Goal: Navigation & Orientation: Find specific page/section

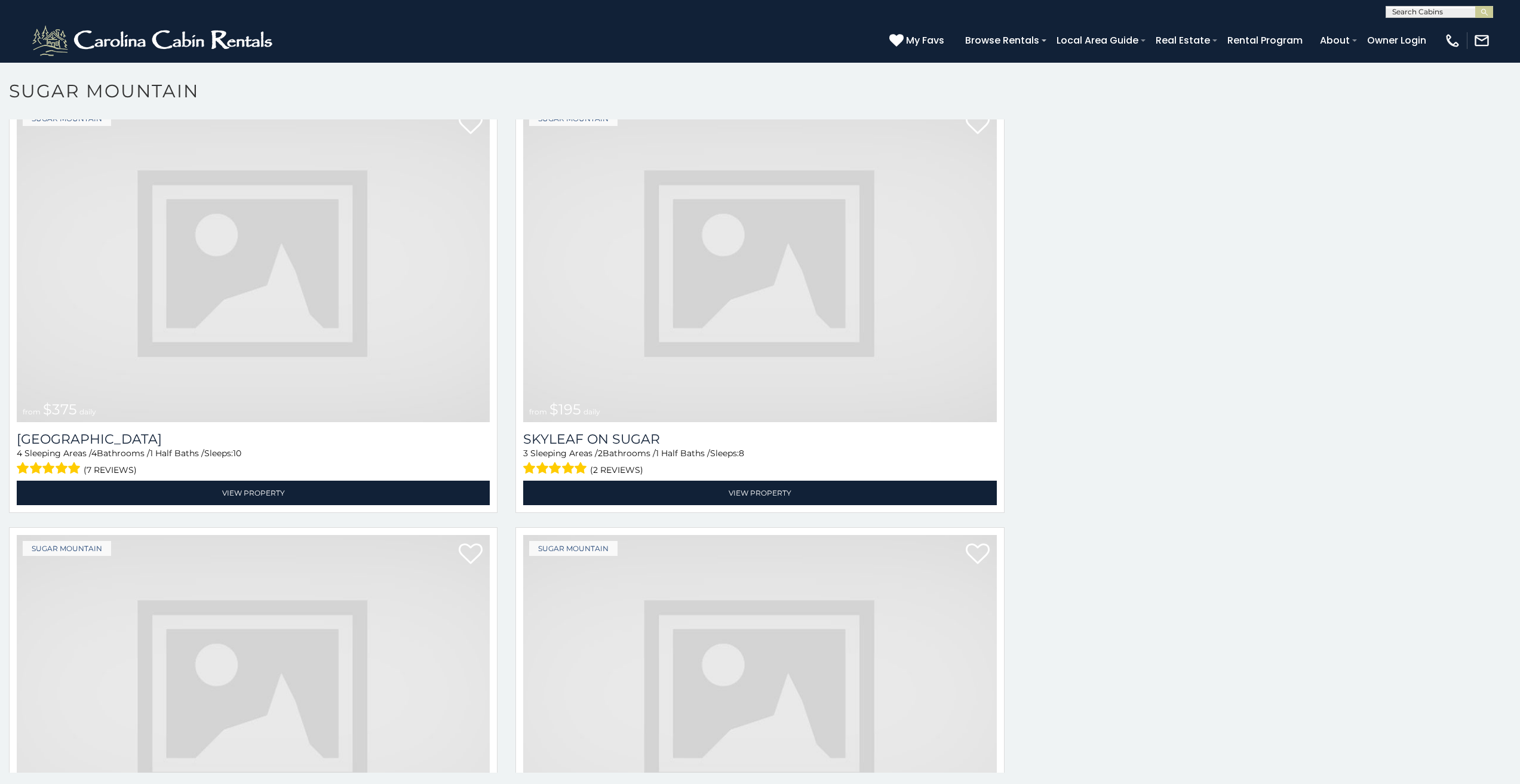
scroll to position [4976, 0]
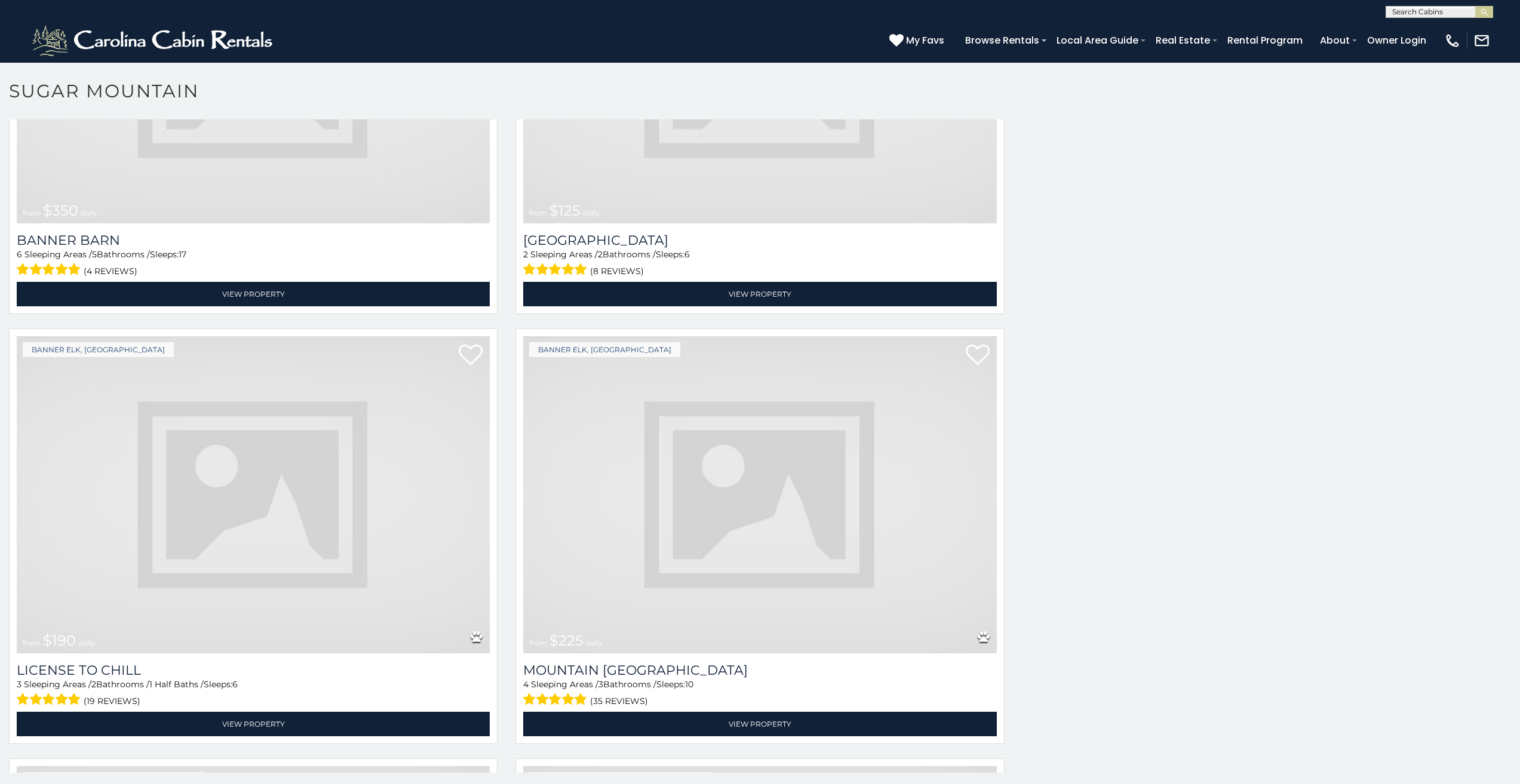
click at [882, 570] on img at bounding box center [760, 494] width 473 height 317
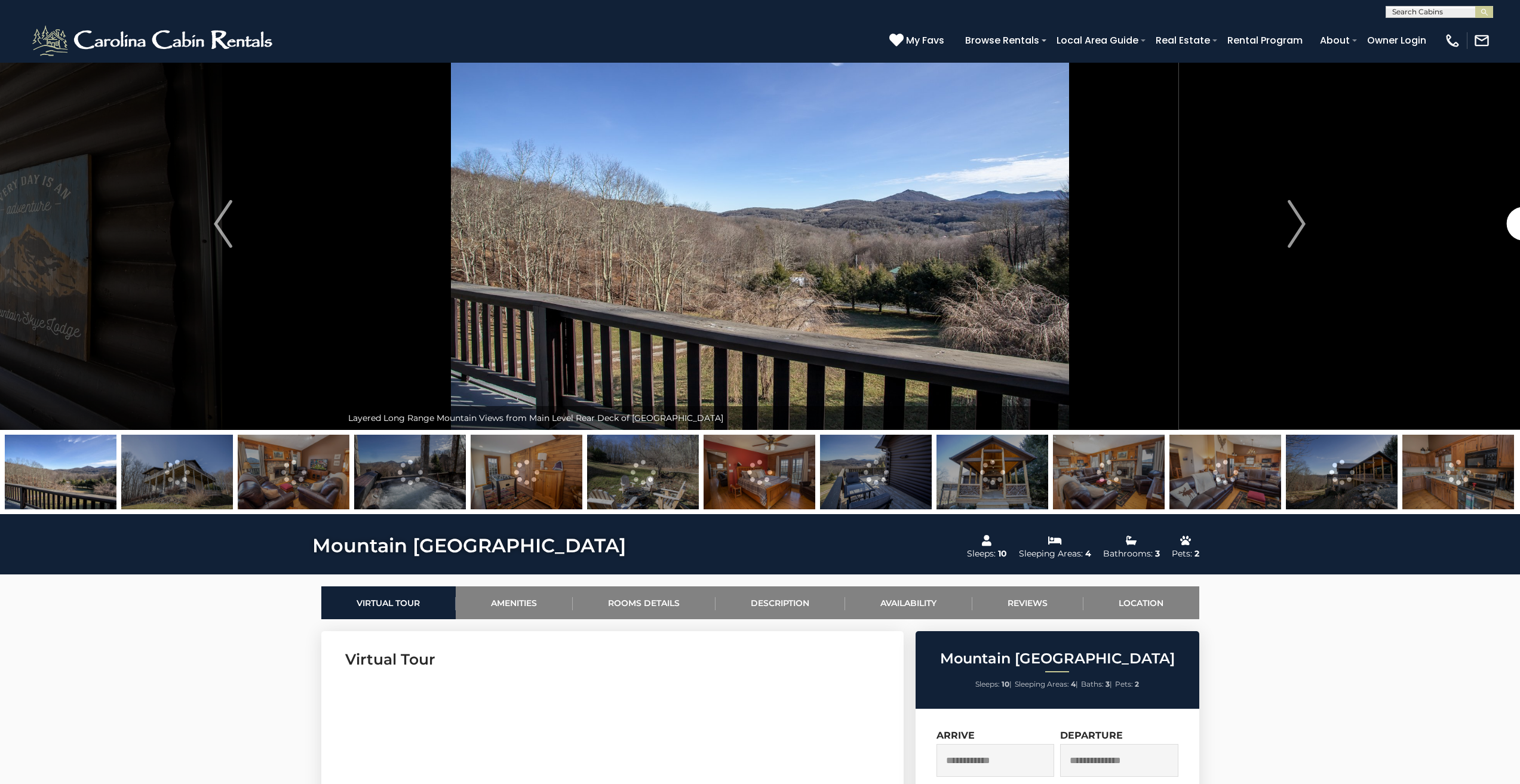
scroll to position [49, 0]
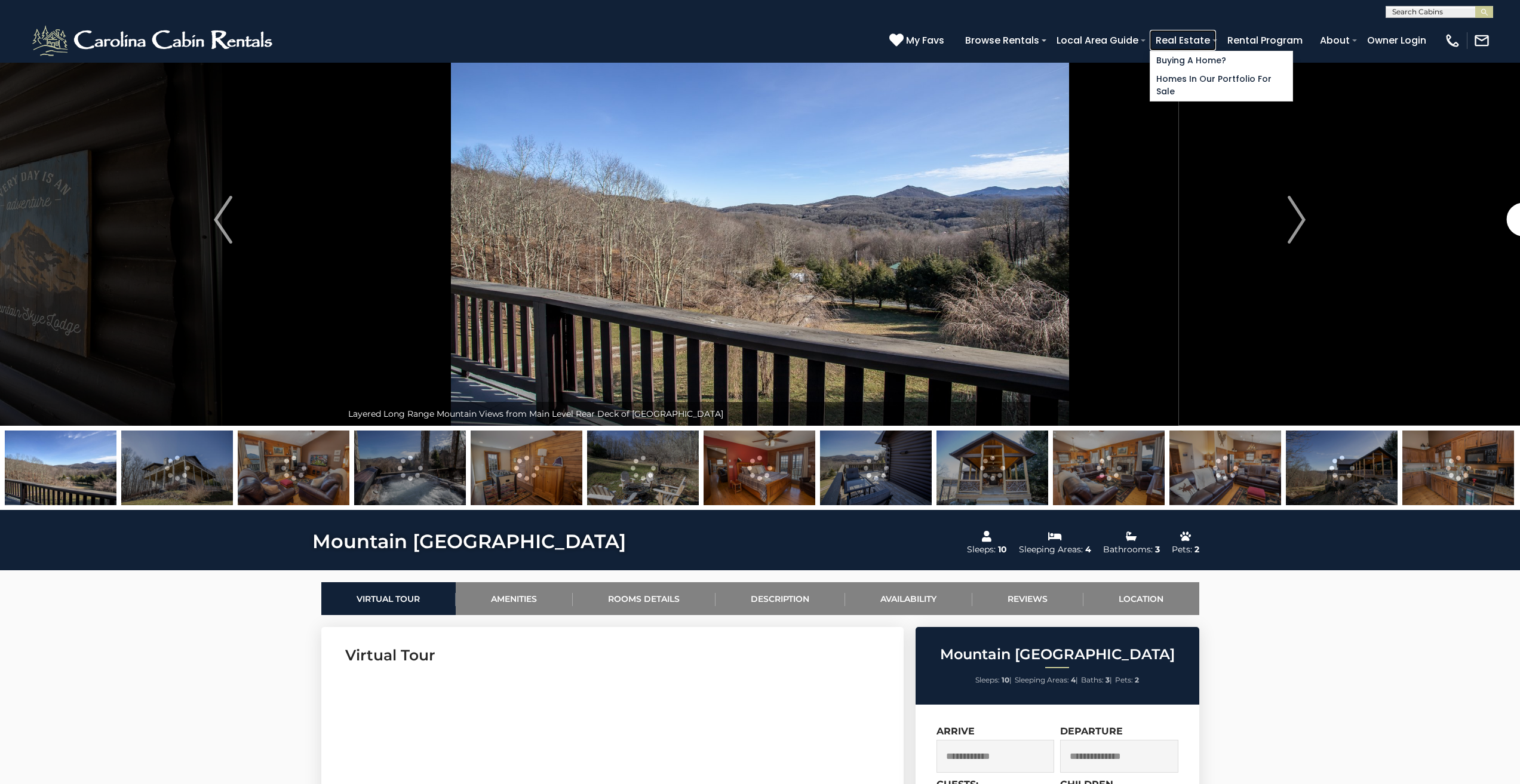
click at [1216, 44] on link "Real Estate" at bounding box center [1183, 40] width 67 height 20
